Goal: Transaction & Acquisition: Subscribe to service/newsletter

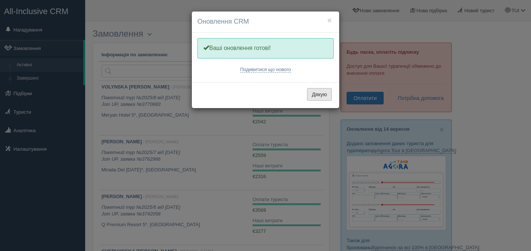
click at [321, 93] on button "Дякую" at bounding box center [319, 94] width 25 height 13
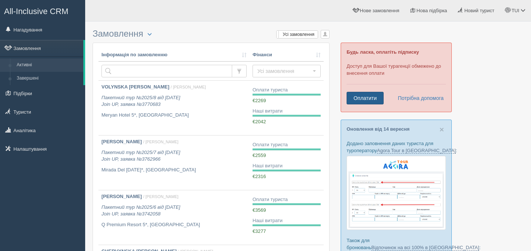
click at [382, 101] on link "Оплатити" at bounding box center [365, 98] width 37 height 13
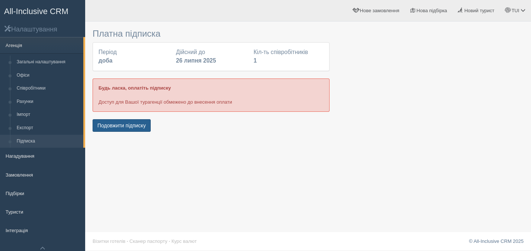
click at [140, 127] on button "Подовжити підписку" at bounding box center [122, 125] width 58 height 13
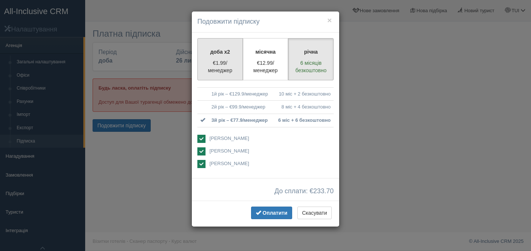
click at [221, 58] on label "доба x2 €1.99/менеджер" at bounding box center [220, 59] width 46 height 42
radio input "true"
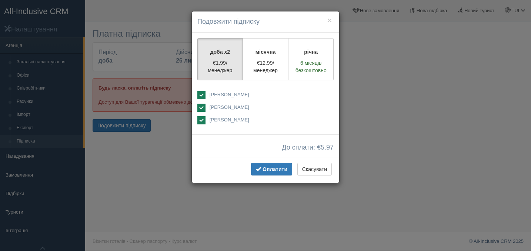
click at [203, 107] on ins at bounding box center [201, 108] width 8 height 8
checkbox input "false"
click at [203, 122] on ins at bounding box center [201, 120] width 8 height 8
checkbox input "false"
click at [270, 171] on span "Оплатити" at bounding box center [275, 169] width 25 height 6
